Goal: Task Accomplishment & Management: Use online tool/utility

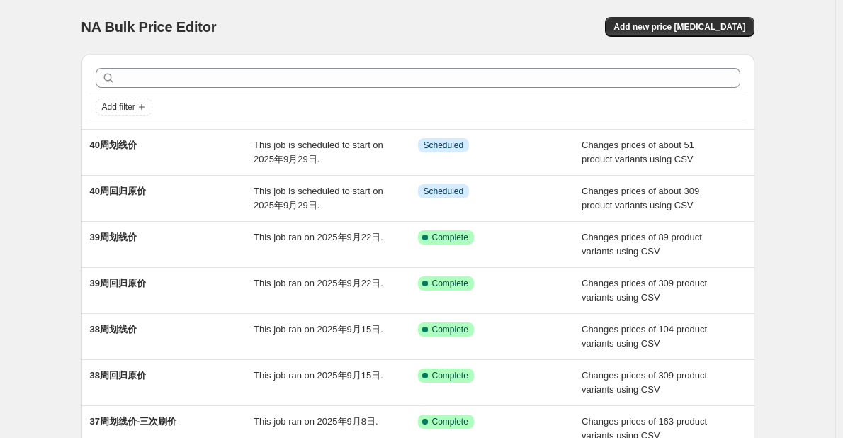
click at [803, 238] on div "NA Bulk Price Editor. This page is ready NA Bulk Price Editor Add new price [ME…" at bounding box center [417, 365] width 835 height 730
click at [70, 202] on div "NA Bulk Price Editor. This page is ready NA Bulk Price Editor Add new price [ME…" at bounding box center [417, 365] width 707 height 730
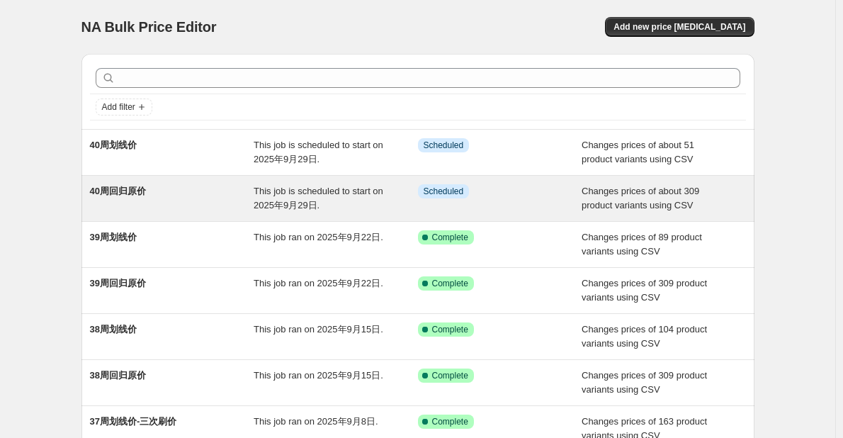
click at [254, 195] on div "40周回归原价" at bounding box center [172, 198] width 164 height 28
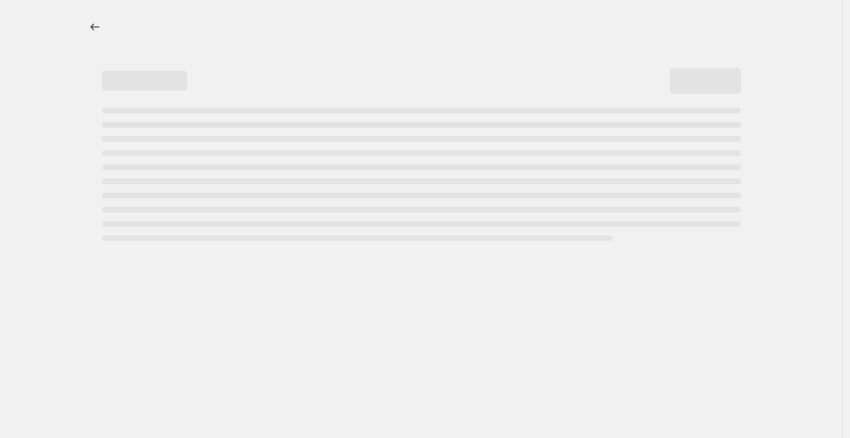
click at [358, 4] on div at bounding box center [421, 27] width 673 height 54
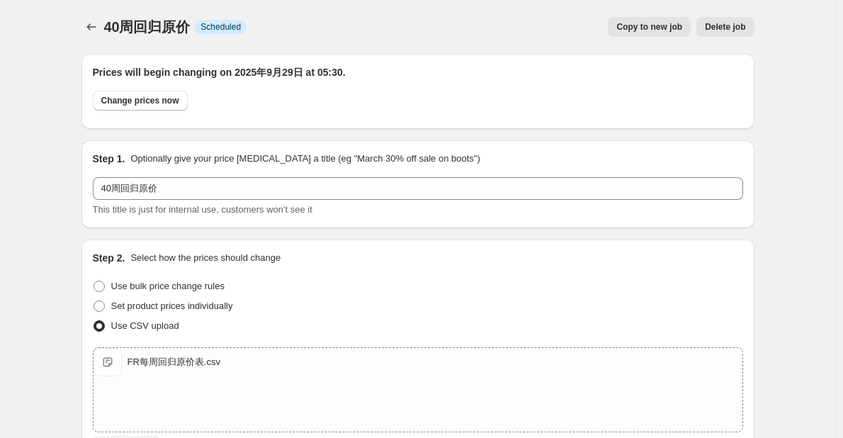
click at [653, 24] on span "Copy to new job" at bounding box center [649, 26] width 66 height 11
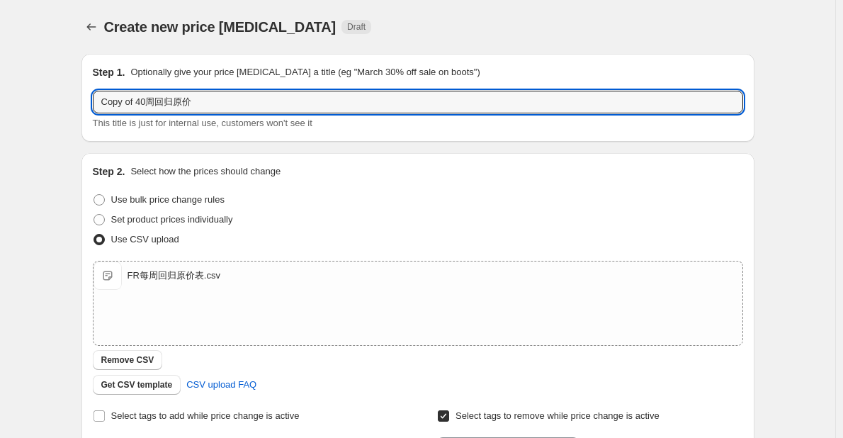
drag, startPoint x: 156, startPoint y: 101, endPoint x: 84, endPoint y: 106, distance: 72.4
click at [84, 106] on div "Step 1. Optionally give your price [MEDICAL_DATA] a title (eg "March 30% off sa…" at bounding box center [417, 98] width 673 height 88
type input "10月6日回归原价"
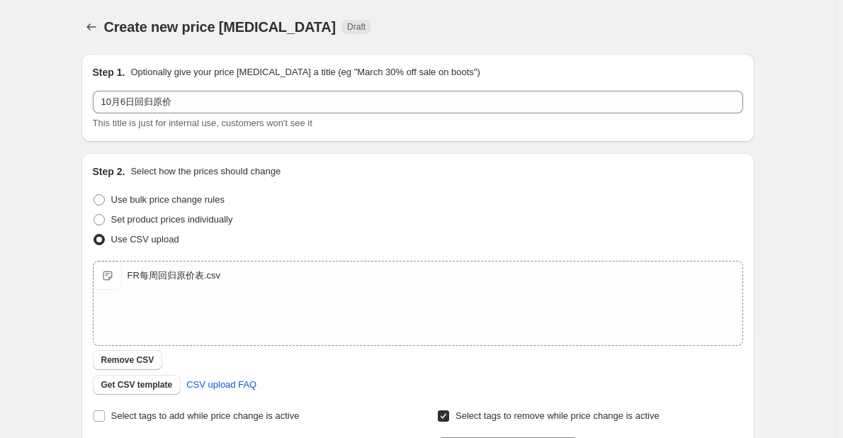
click at [84, 104] on div "Step 1. Optionally give your price [MEDICAL_DATA] a title (eg "March 30% off sa…" at bounding box center [412, 345] width 684 height 607
click at [272, 212] on div "Set product prices individually" at bounding box center [418, 220] width 650 height 20
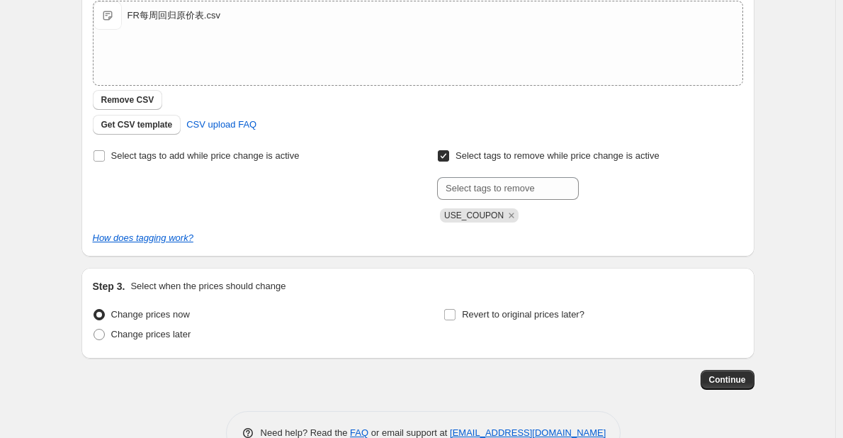
scroll to position [298, 0]
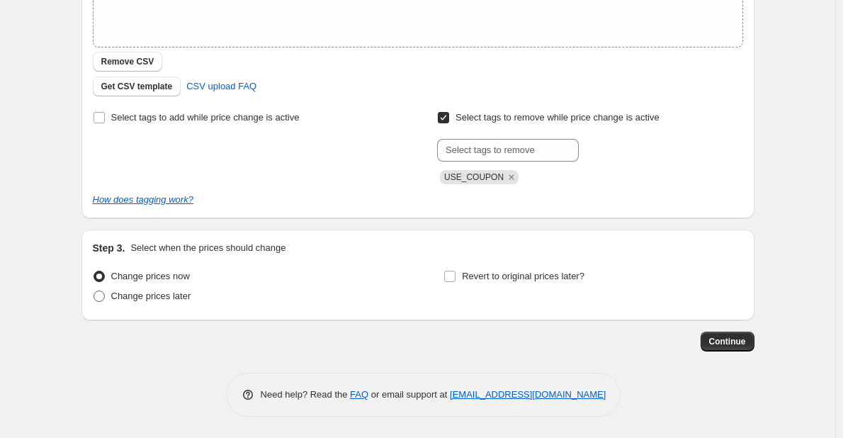
click at [177, 300] on span "Change prices later" at bounding box center [151, 295] width 80 height 11
click at [94, 291] on input "Change prices later" at bounding box center [93, 290] width 1 height 1
radio input "true"
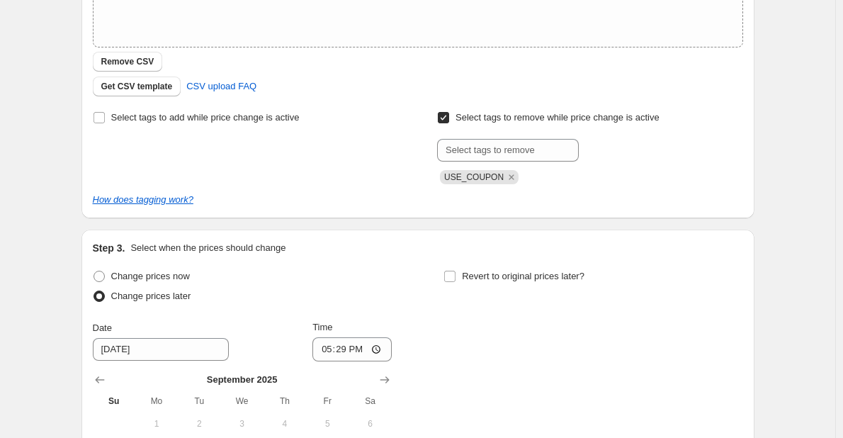
scroll to position [511, 0]
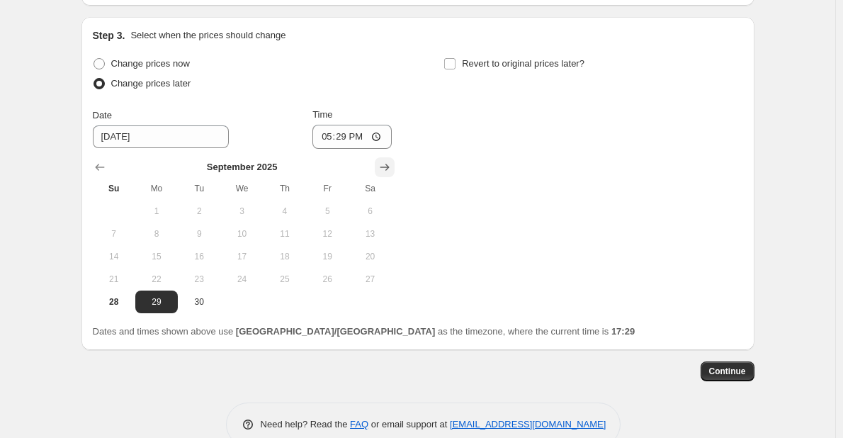
click at [388, 166] on icon "Show next month, October 2025" at bounding box center [385, 167] width 14 height 14
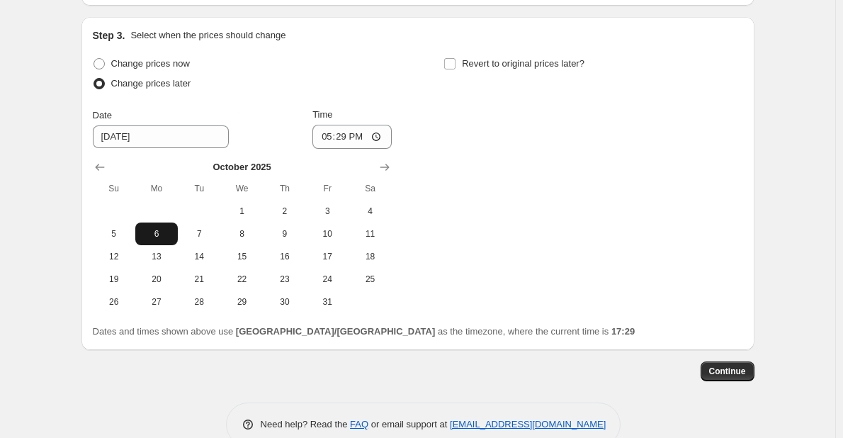
click at [164, 234] on span "6" at bounding box center [156, 233] width 31 height 11
type input "[DATE]"
click at [352, 132] on input "17:29" at bounding box center [351, 137] width 79 height 24
type input "05:30"
click at [670, 198] on div "Change prices now Change prices later Date [DATE] Time 05:[DATE] Mo Tu We Th Fr…" at bounding box center [418, 183] width 650 height 259
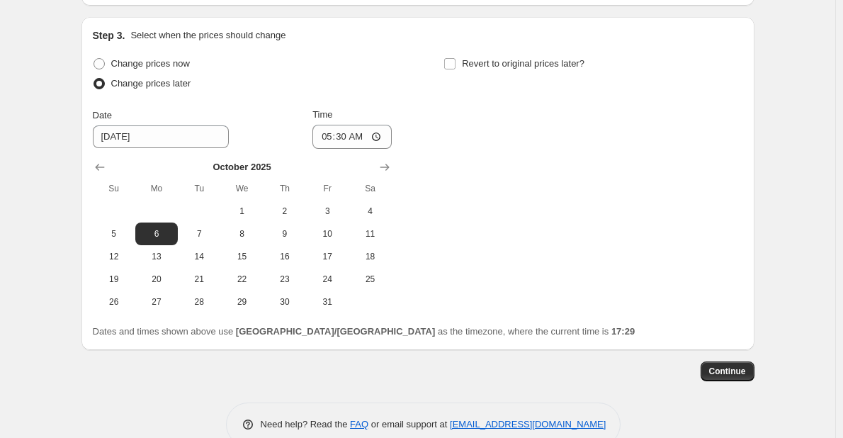
click at [721, 365] on span "Continue" at bounding box center [727, 370] width 37 height 11
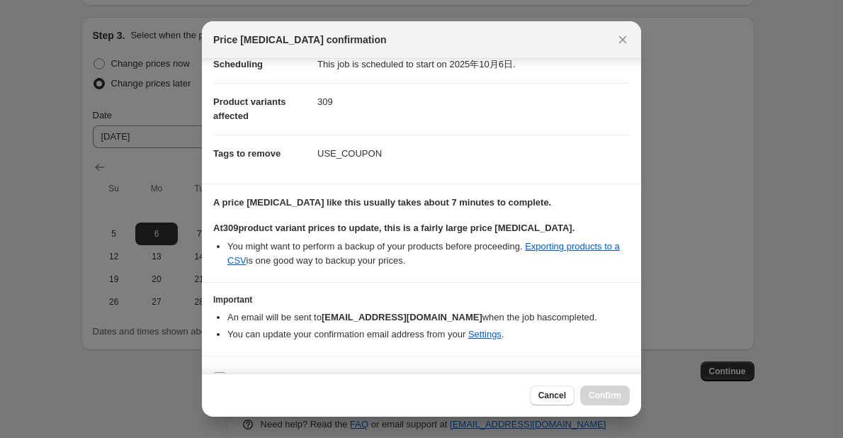
scroll to position [64, 0]
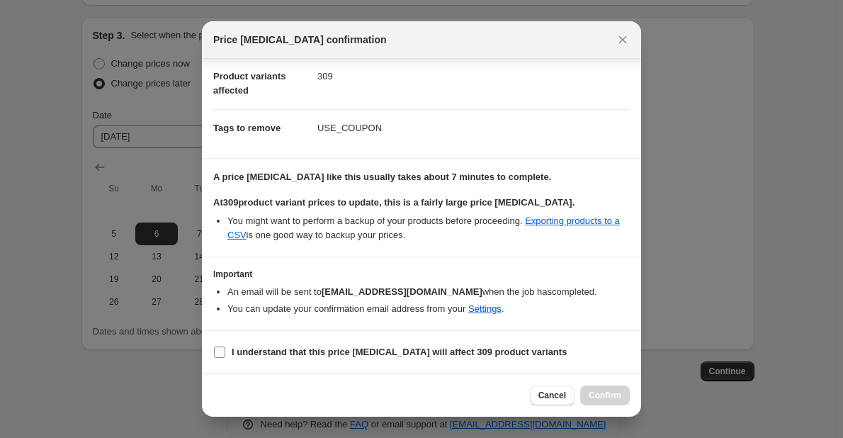
click at [344, 351] on b "I understand that this price [MEDICAL_DATA] will affect 309 product variants" at bounding box center [399, 351] width 335 height 11
click at [225, 351] on input "I understand that this price [MEDICAL_DATA] will affect 309 product variants" at bounding box center [219, 351] width 11 height 11
checkbox input "true"
click at [594, 390] on button "Confirm" at bounding box center [605, 395] width 50 height 20
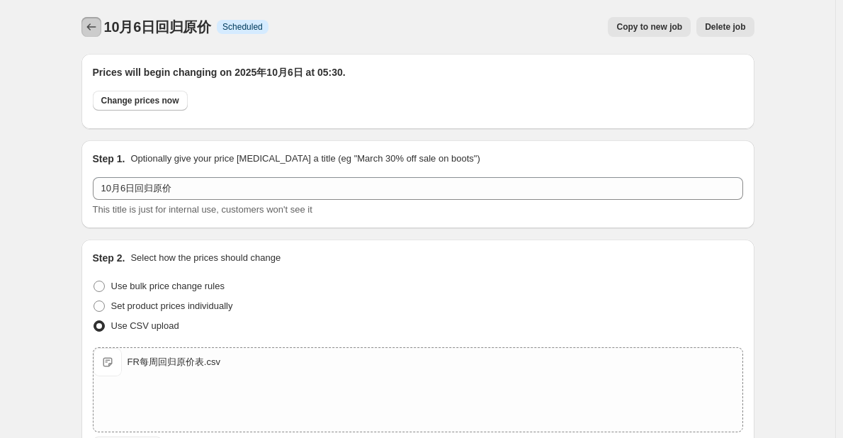
click at [92, 32] on icon "Price change jobs" at bounding box center [91, 27] width 14 height 14
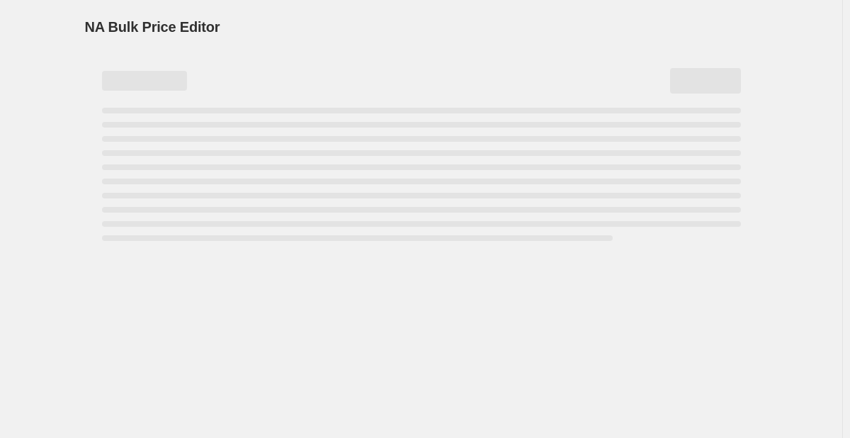
click at [316, 0] on div "NA Bulk Price Editor. This page is ready NA Bulk Price Editor" at bounding box center [421, 27] width 673 height 54
drag, startPoint x: 81, startPoint y: 28, endPoint x: 258, endPoint y: 28, distance: 177.1
click at [258, 28] on div "NA Bulk Price Editor. This page is ready NA Bulk Price Editor" at bounding box center [421, 123] width 707 height 246
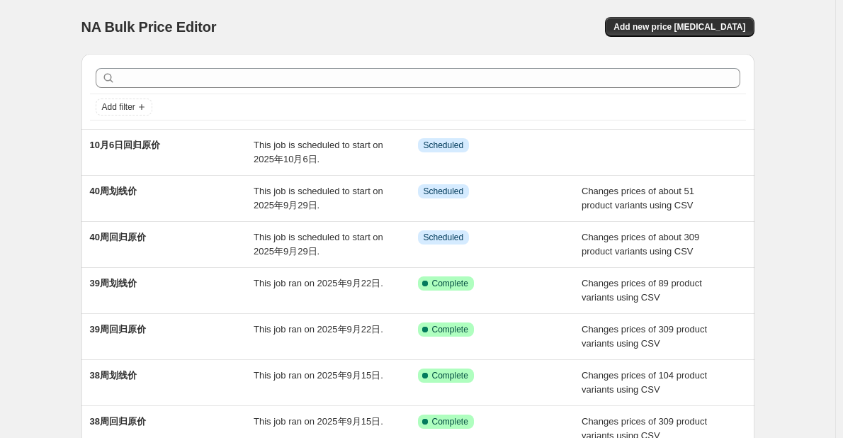
click at [63, 222] on div "NA Bulk Price Editor. This page is ready NA Bulk Price Editor Add new price [ME…" at bounding box center [417, 365] width 835 height 730
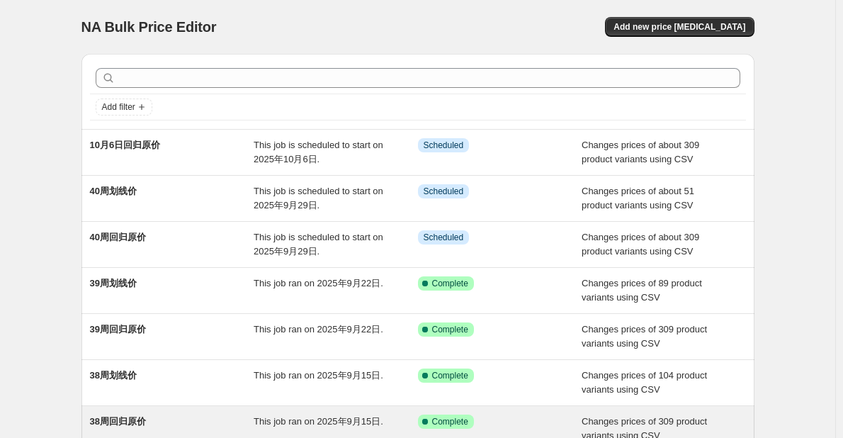
click at [582, 435] on div "Success Complete Complete" at bounding box center [500, 428] width 164 height 28
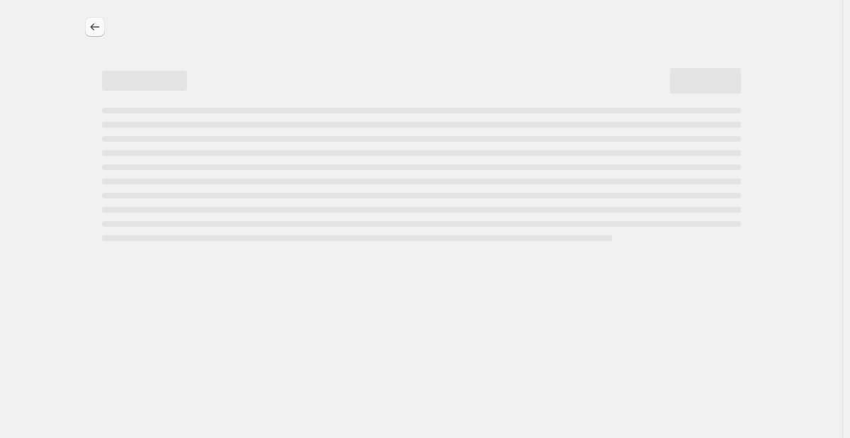
click at [93, 25] on icon "Price change jobs" at bounding box center [95, 27] width 14 height 14
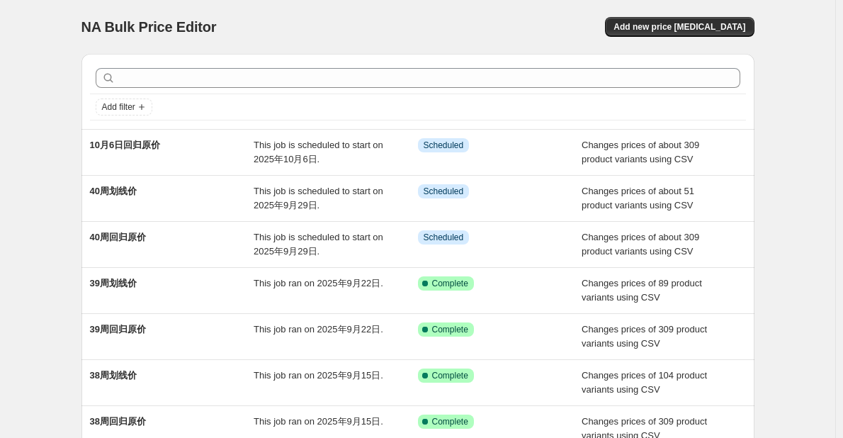
click at [794, 177] on div "NA Bulk Price Editor. This page is ready NA Bulk Price Editor Add new price cha…" at bounding box center [417, 365] width 835 height 730
click at [38, 263] on div "NA Bulk Price Editor. This page is ready NA Bulk Price Editor Add new price cha…" at bounding box center [417, 365] width 835 height 730
